Goal: Check status

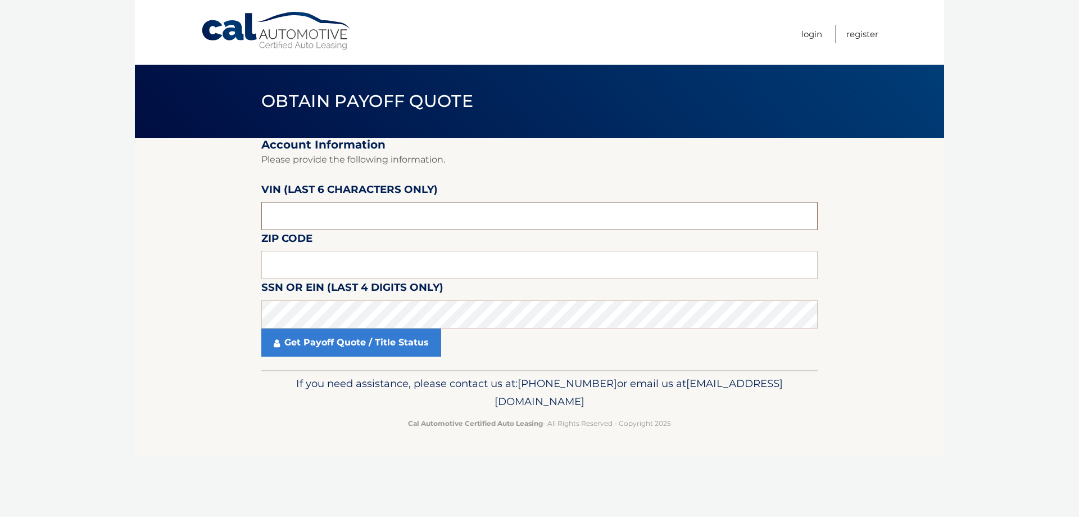
paste input "195541"
type input "195541"
drag, startPoint x: 343, startPoint y: 263, endPoint x: 352, endPoint y: 256, distance: 11.6
click at [343, 260] on input "text" at bounding box center [539, 265] width 556 height 28
type input "10458"
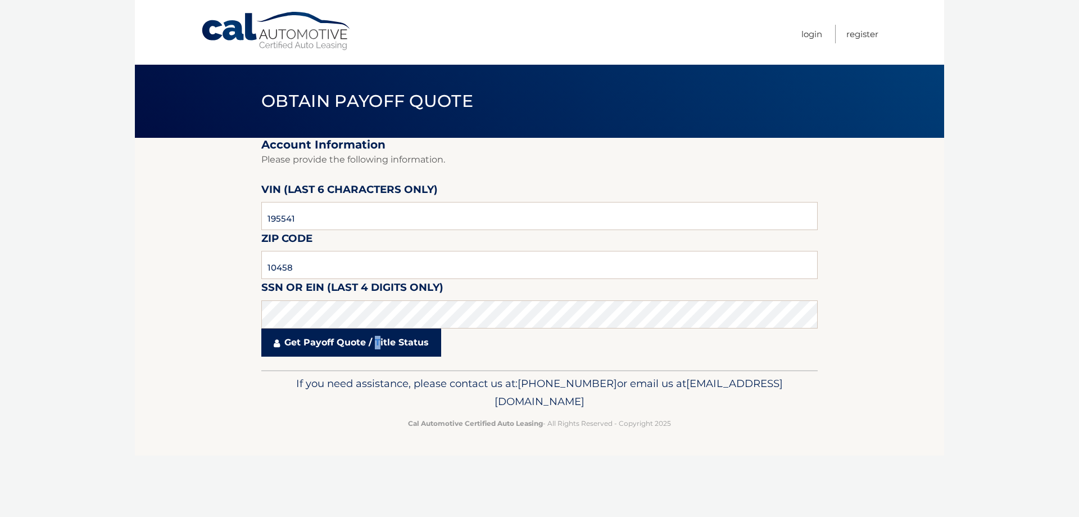
click at [379, 347] on link "Get Payoff Quote / Title Status" at bounding box center [351, 342] width 180 height 28
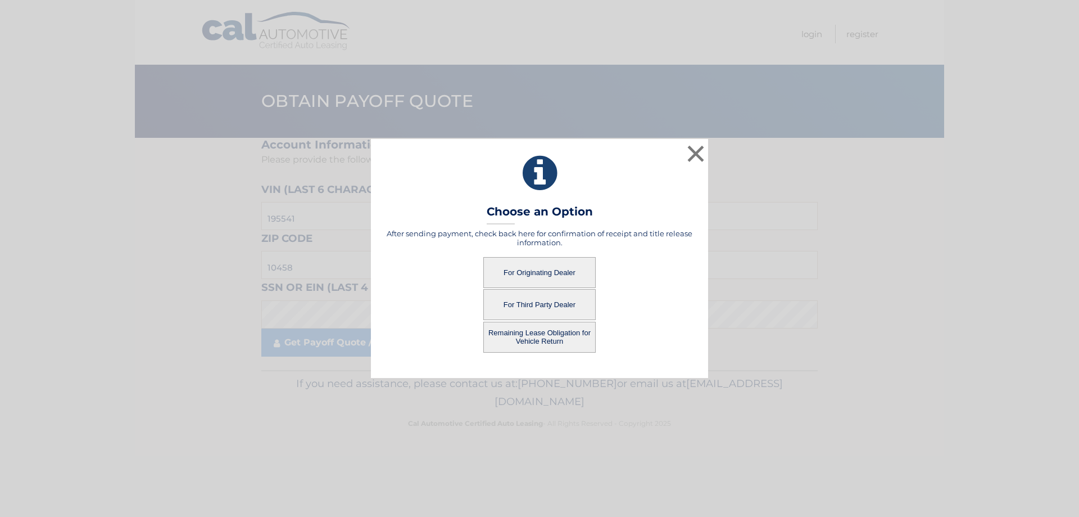
click at [550, 271] on button "For Originating Dealer" at bounding box center [539, 272] width 112 height 31
click at [540, 272] on button "For Originating Dealer" at bounding box center [539, 272] width 112 height 31
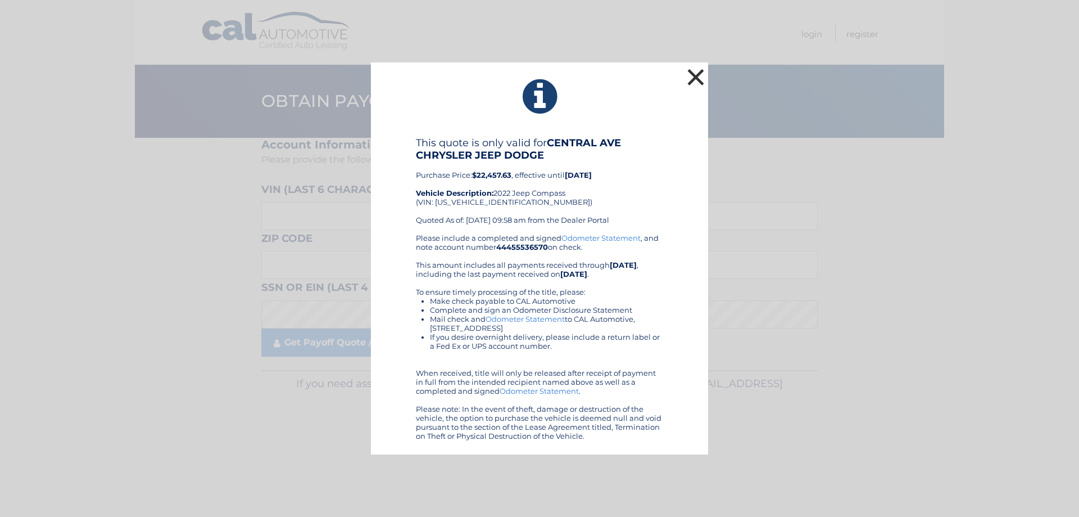
click at [692, 73] on button "×" at bounding box center [696, 77] width 22 height 22
